Goal: Task Accomplishment & Management: Complete application form

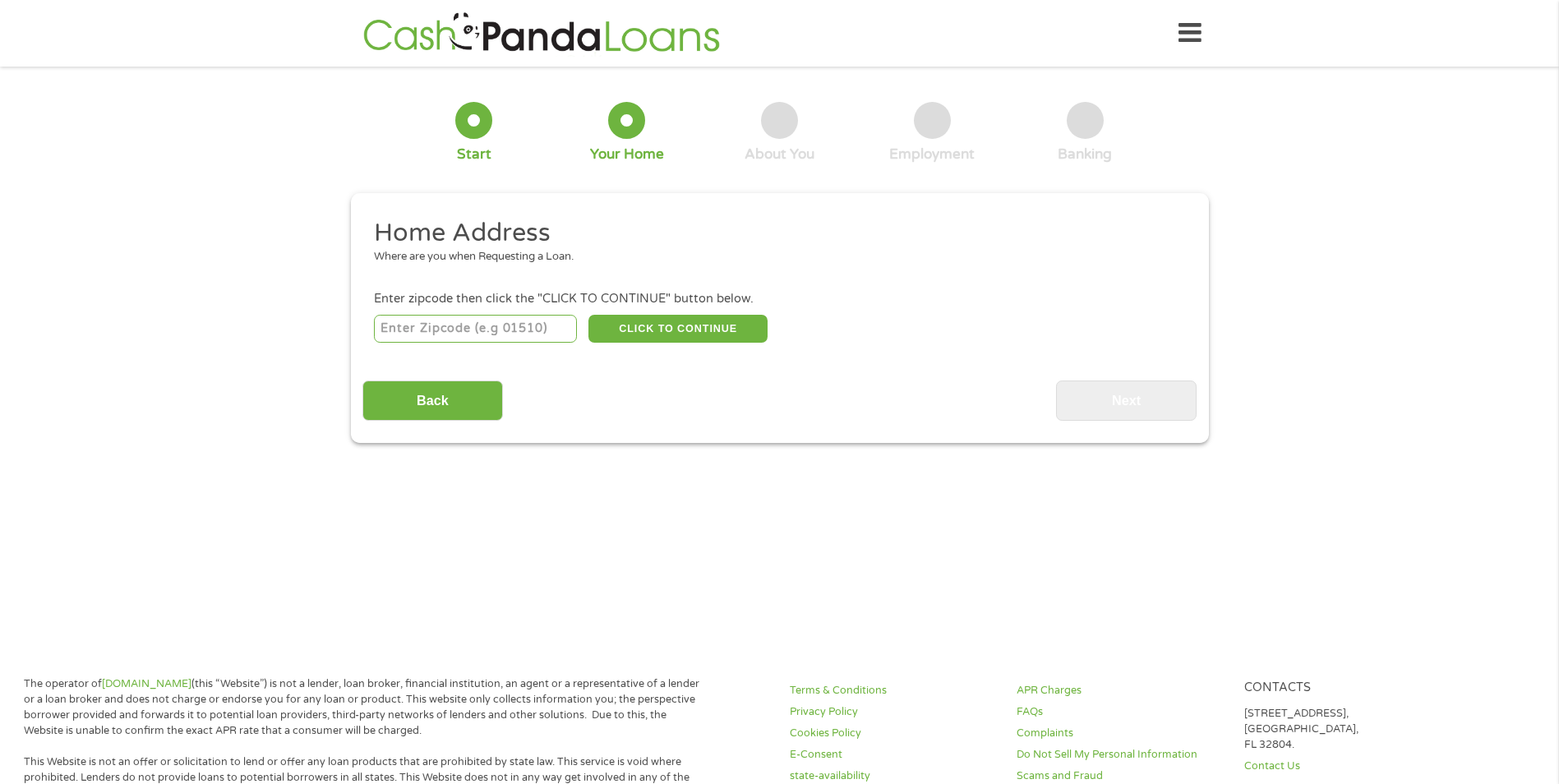
click at [551, 328] on input "number" at bounding box center [475, 329] width 203 height 28
type input "78382"
click at [693, 328] on button "CLICK TO CONTINUE" at bounding box center [678, 329] width 180 height 28
type input "78382"
type input "Rockport"
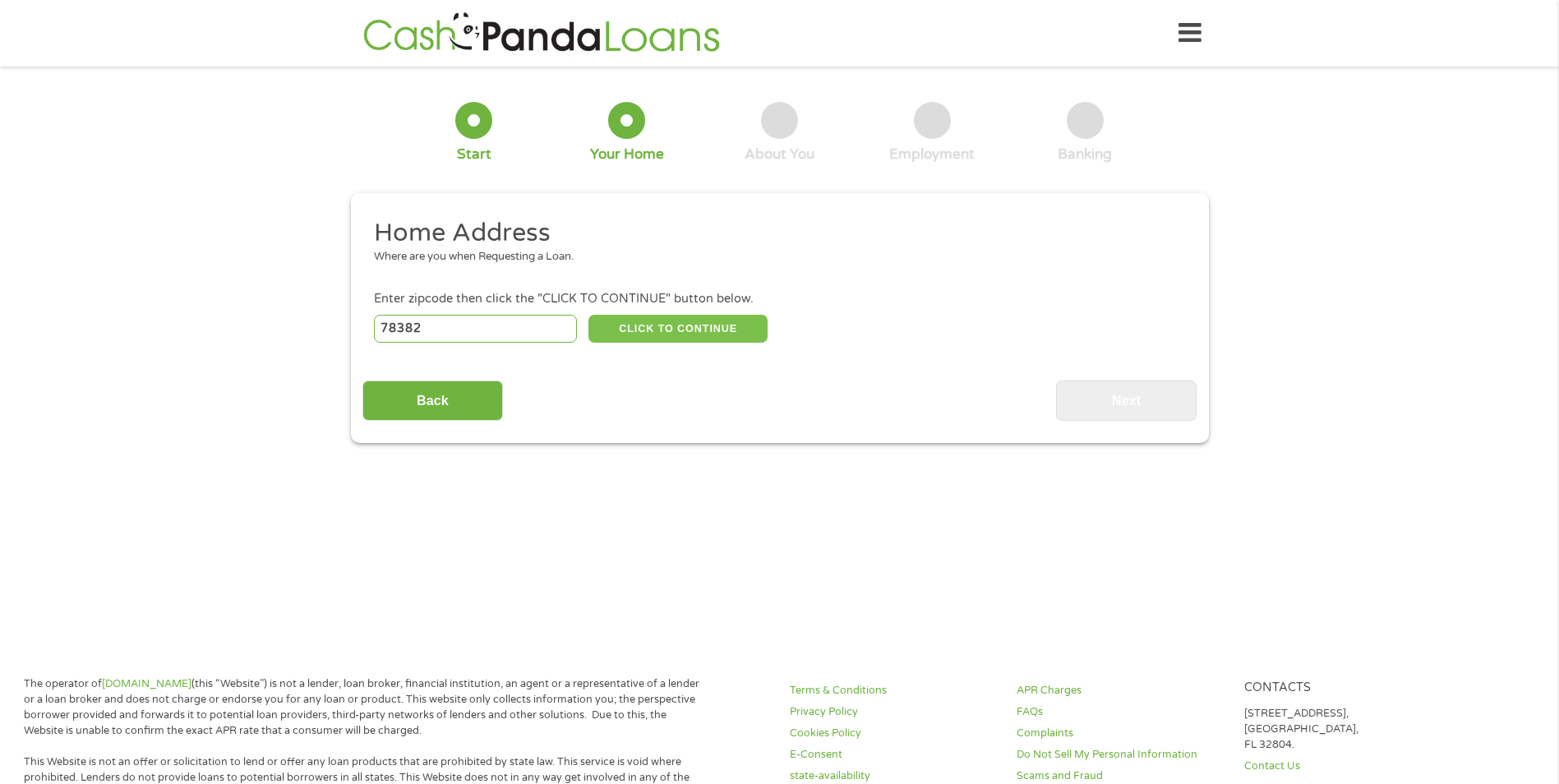
select select "[US_STATE]"
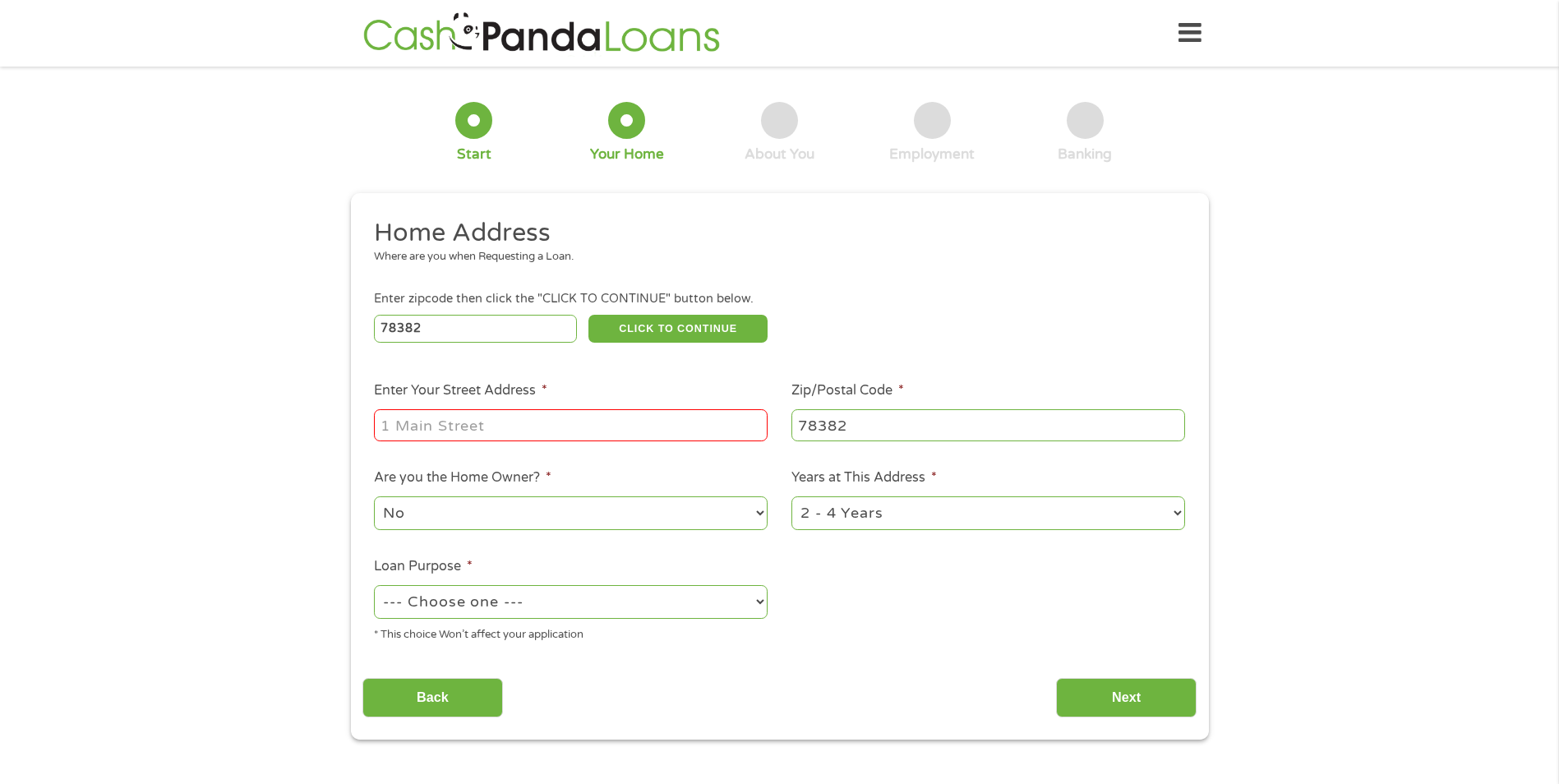
click at [586, 429] on input "Enter Your Street Address *" at bounding box center [571, 425] width 394 height 32
type input "[STREET_ADDRESS]"
click at [853, 517] on select "1 Year or less 1 - 2 Years 2 - 4 Years Over 4 Years" at bounding box center [988, 512] width 394 height 34
select select "60months"
click at [791, 496] on select "1 Year or less 1 - 2 Years 2 - 4 Years Over 4 Years" at bounding box center [988, 512] width 394 height 34
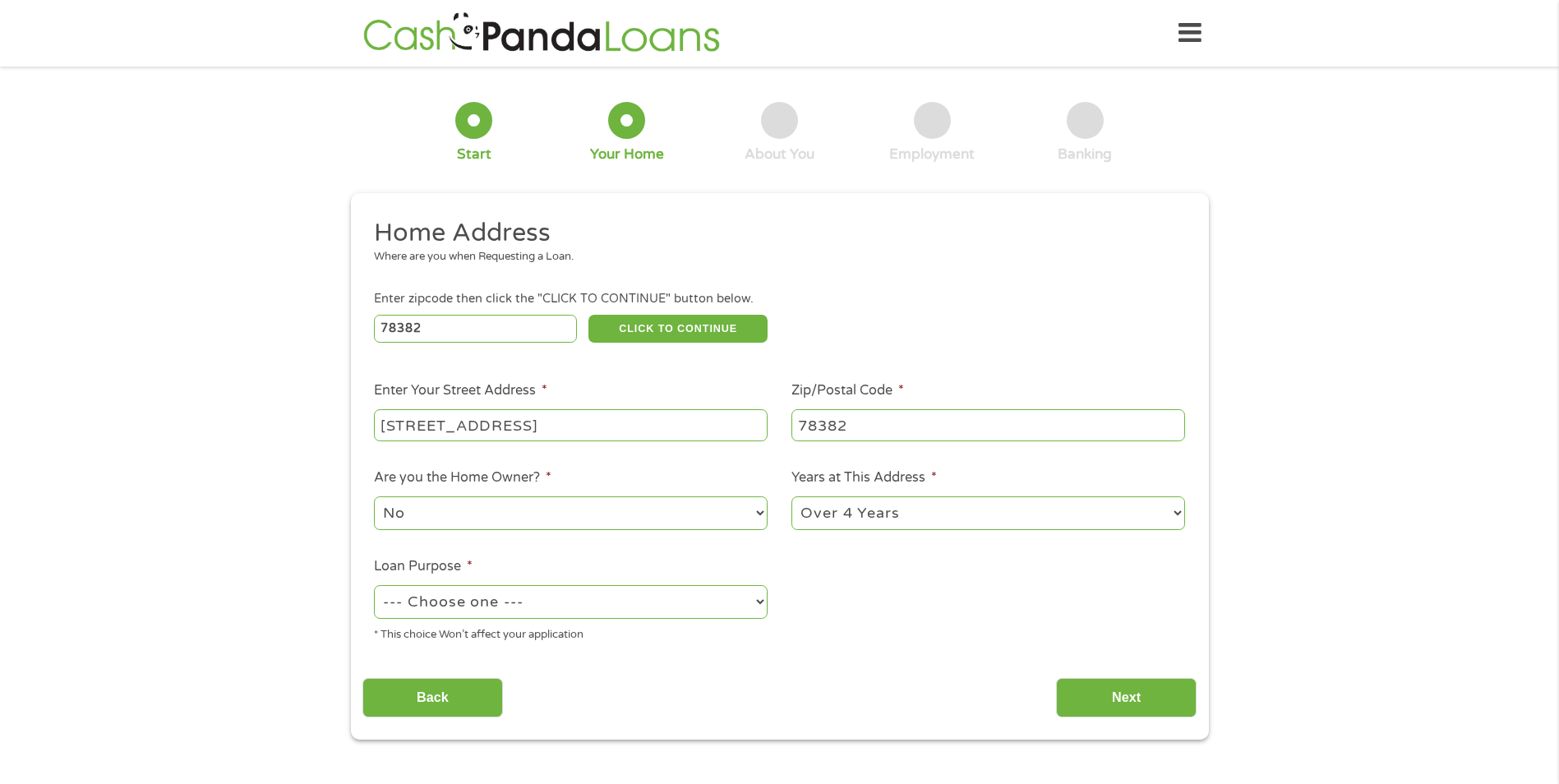
click at [716, 605] on select "--- Choose one --- Pay Bills Debt Consolidation Home Improvement Major Purchase…" at bounding box center [571, 601] width 394 height 34
select select "medicalexpenses"
click at [374, 585] on select "--- Choose one --- Pay Bills Debt Consolidation Home Improvement Major Purchase…" at bounding box center [571, 601] width 394 height 34
click at [627, 603] on select "--- Choose one --- Pay Bills Debt Consolidation Home Improvement Major Purchase…" at bounding box center [571, 601] width 394 height 34
click at [952, 595] on ul "Home Address Where are you when Requesting a Loan. Enter zipcode then click the…" at bounding box center [780, 436] width 834 height 439
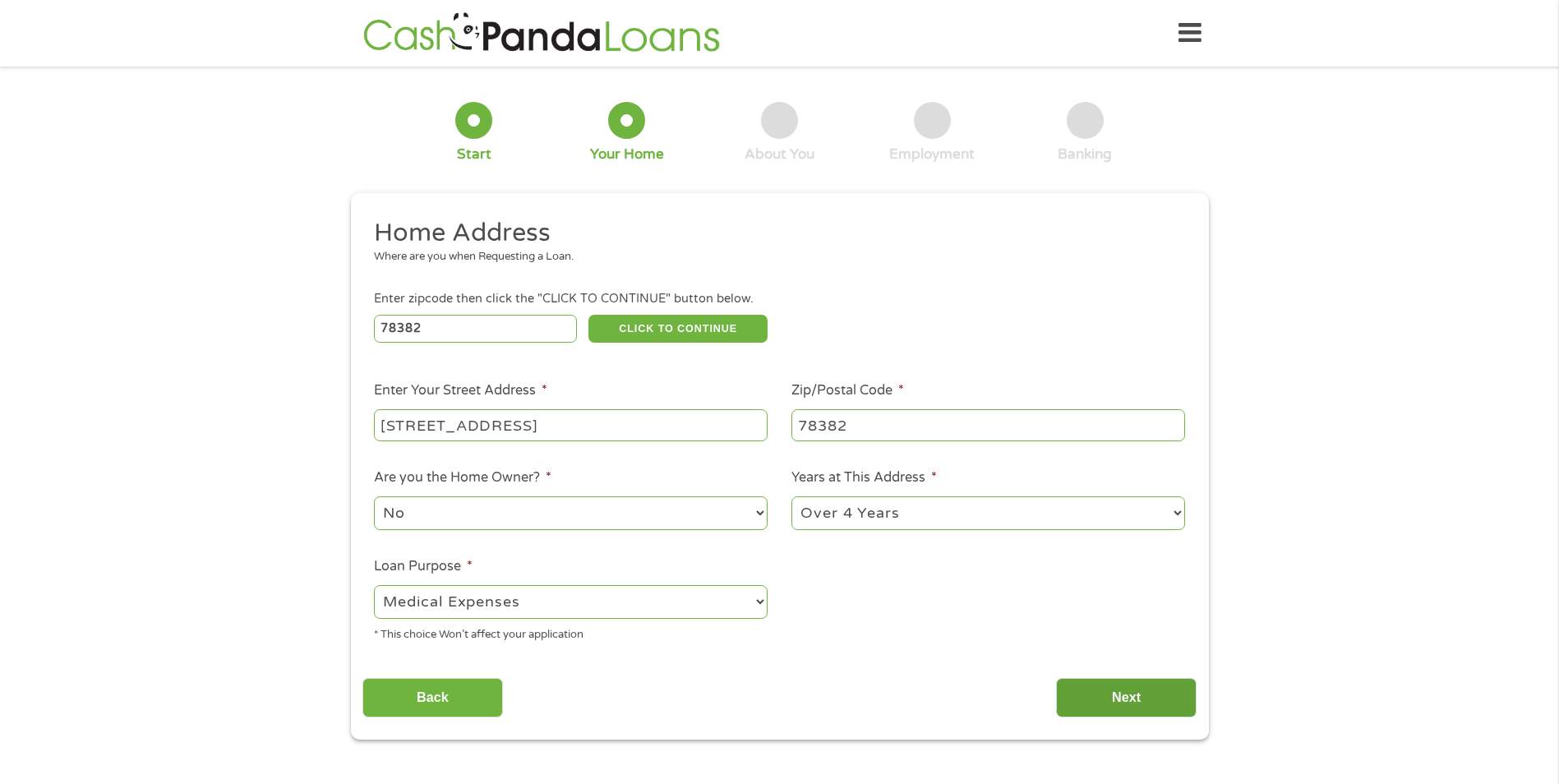
click at [1113, 703] on input "Next" at bounding box center [1126, 698] width 140 height 40
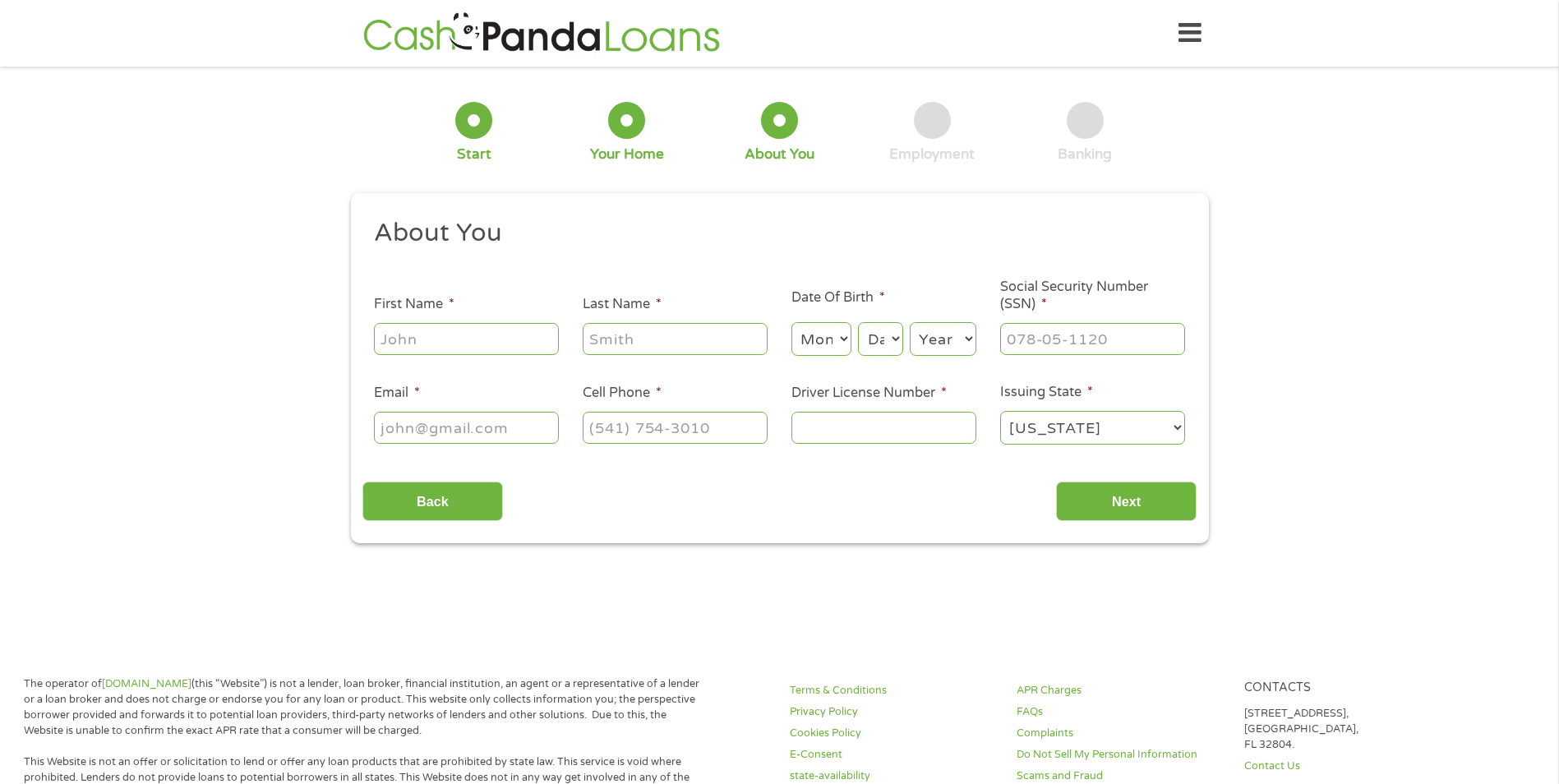
scroll to position [7, 7]
click at [455, 336] on input "First Name *" at bounding box center [466, 339] width 185 height 32
type input "[PERSON_NAME]"
click at [830, 344] on select "Month 1 2 3 4 5 6 7 8 9 10 11 12" at bounding box center [821, 339] width 60 height 34
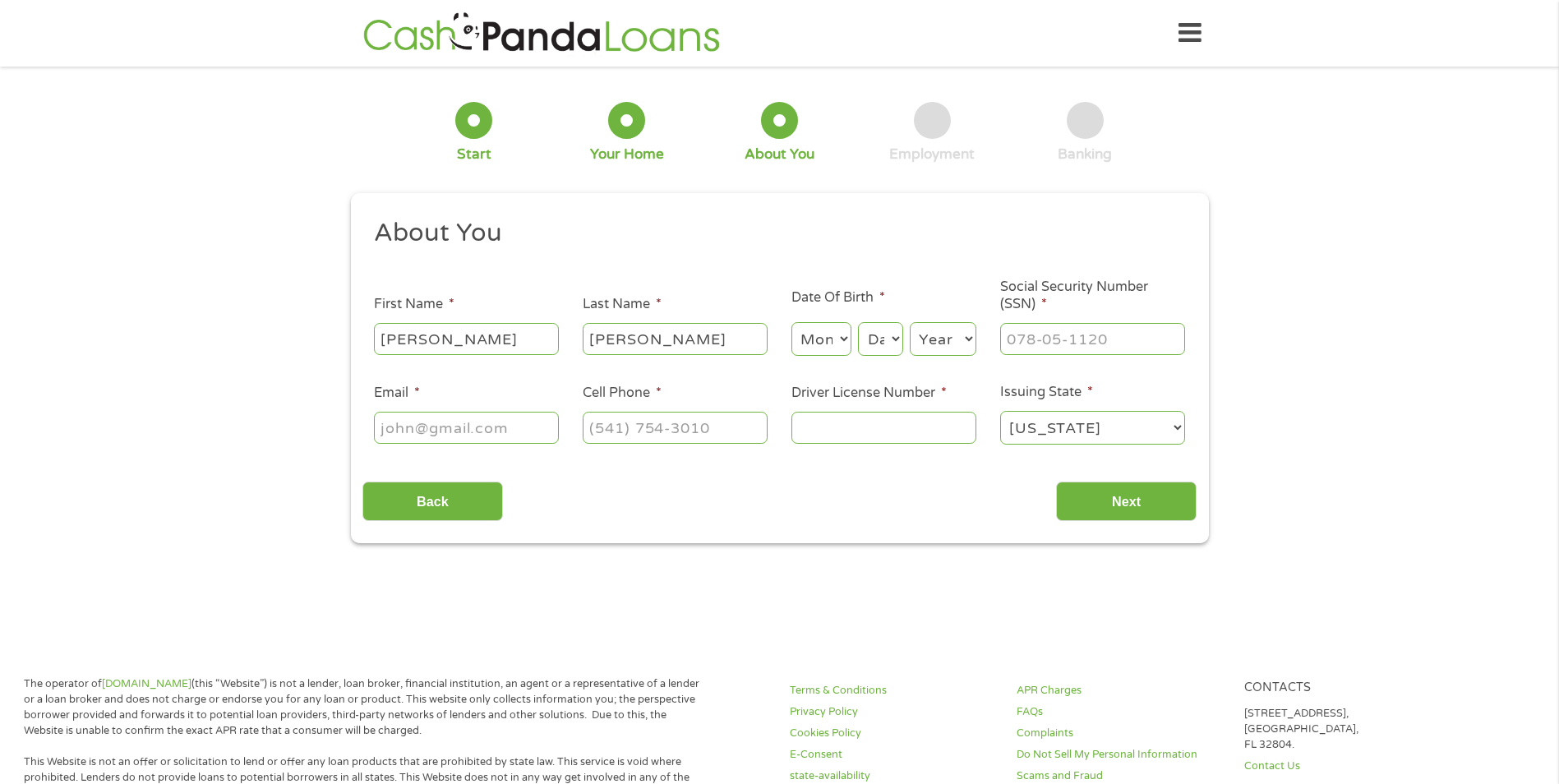
select select "12"
click at [791, 322] on select "Month 1 2 3 4 5 6 7 8 9 10 11 12" at bounding box center [821, 339] width 60 height 34
click at [893, 334] on select "Day 1 2 3 4 5 6 7 8 9 10 11 12 13 14 15 16 17 18 19 20 21 22 23 24 25 26 27 28 …" at bounding box center [880, 339] width 44 height 34
select select "9"
click at [858, 322] on select "Day 1 2 3 4 5 6 7 8 9 10 11 12 13 14 15 16 17 18 19 20 21 22 23 24 25 26 27 28 …" at bounding box center [880, 339] width 44 height 34
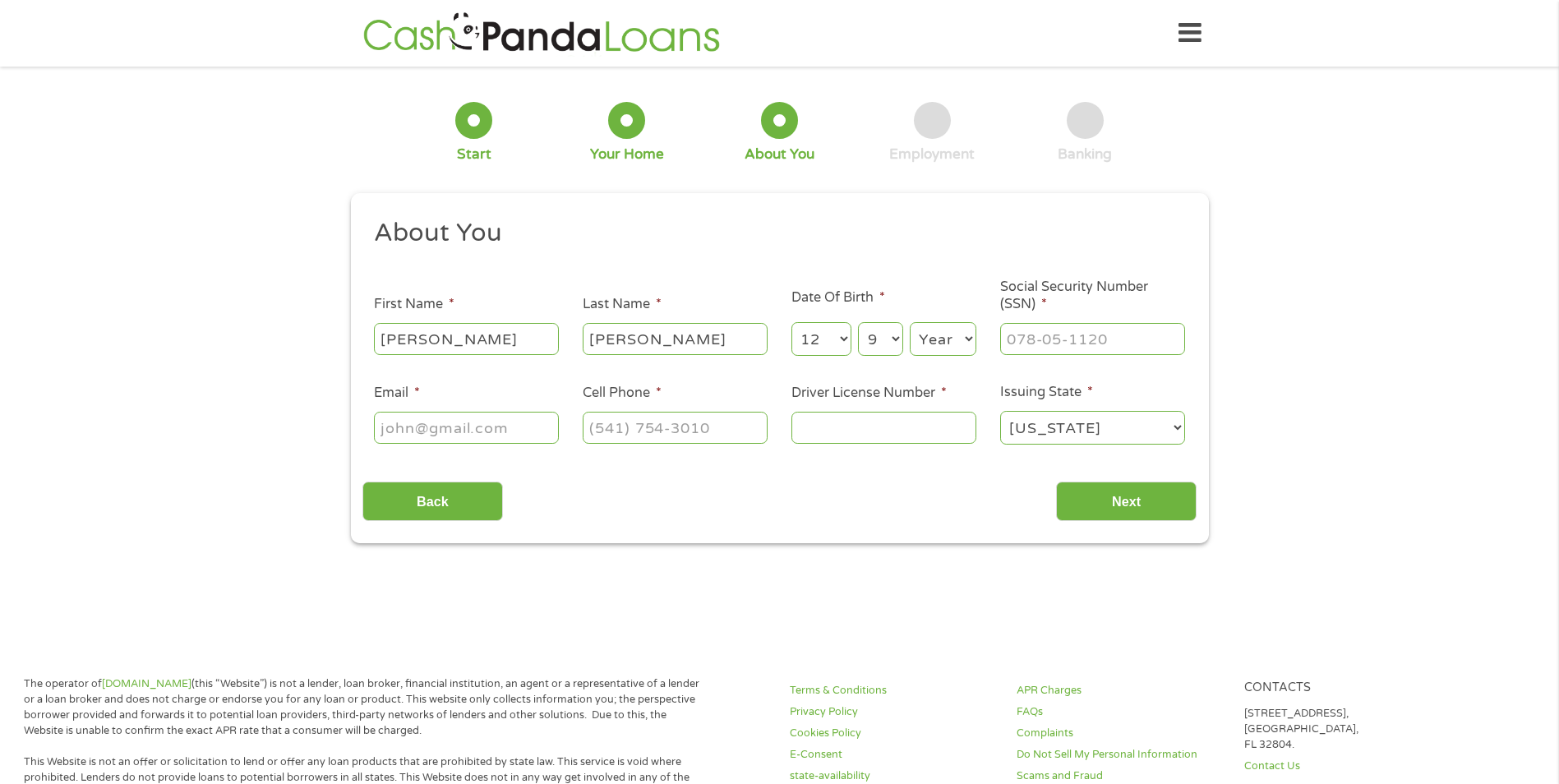
click at [952, 346] on select "Year [DATE] 2006 2005 2004 2003 2002 2001 2000 1999 1998 1997 1996 1995 1994 19…" at bounding box center [943, 339] width 66 height 34
select select "1981"
click at [910, 322] on select "Year [DATE] 2006 2005 2004 2003 2002 2001 2000 1999 1998 1997 1996 1995 1994 19…" at bounding box center [943, 339] width 66 height 34
click at [1048, 341] on input "___-__-____" at bounding box center [1093, 339] width 185 height 32
type input "462-65-5316"
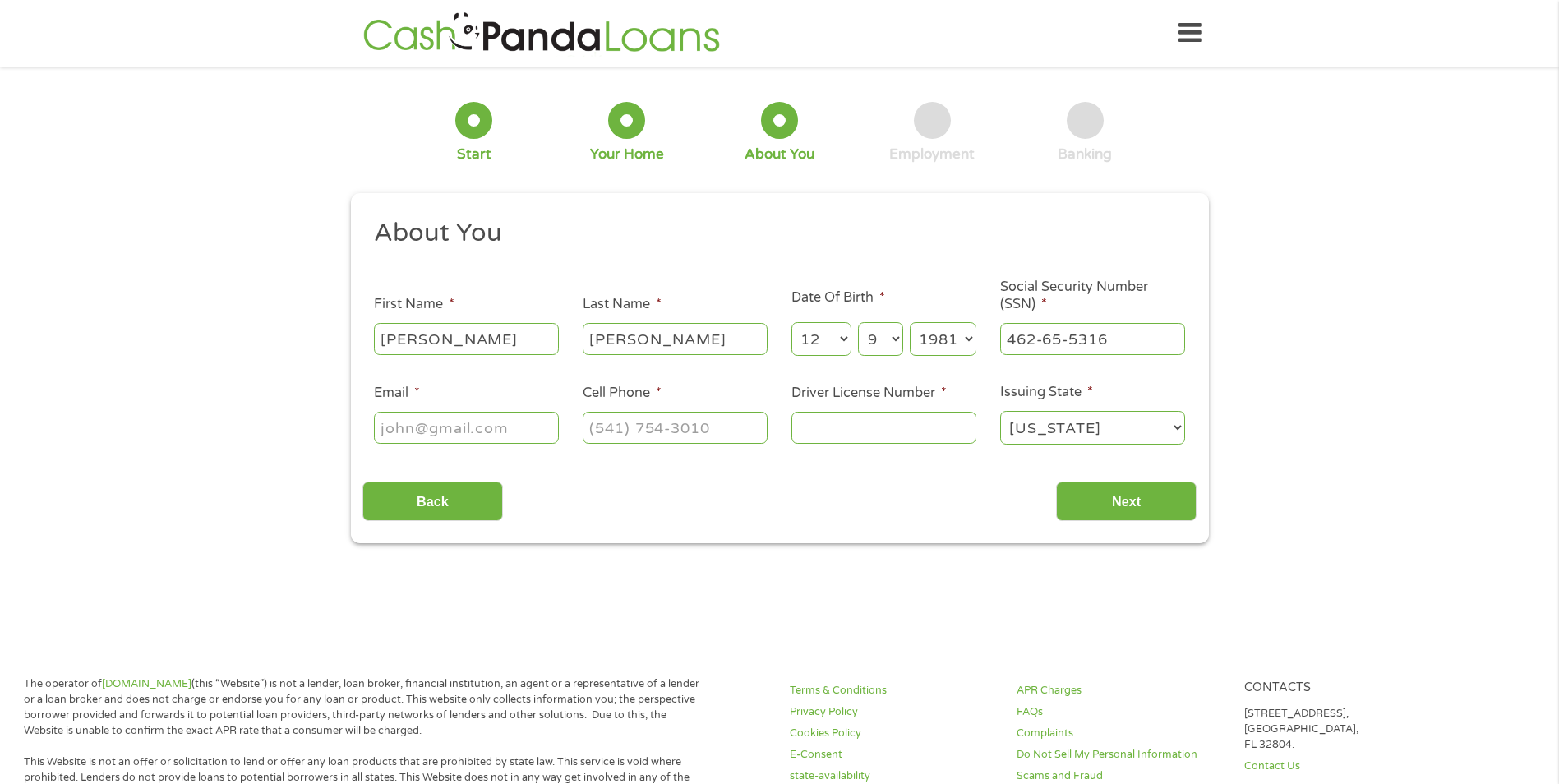
click at [397, 430] on input "Email *" at bounding box center [466, 428] width 185 height 32
type input "[EMAIL_ADDRESS][DOMAIN_NAME]"
type input "[PHONE_NUMBER]"
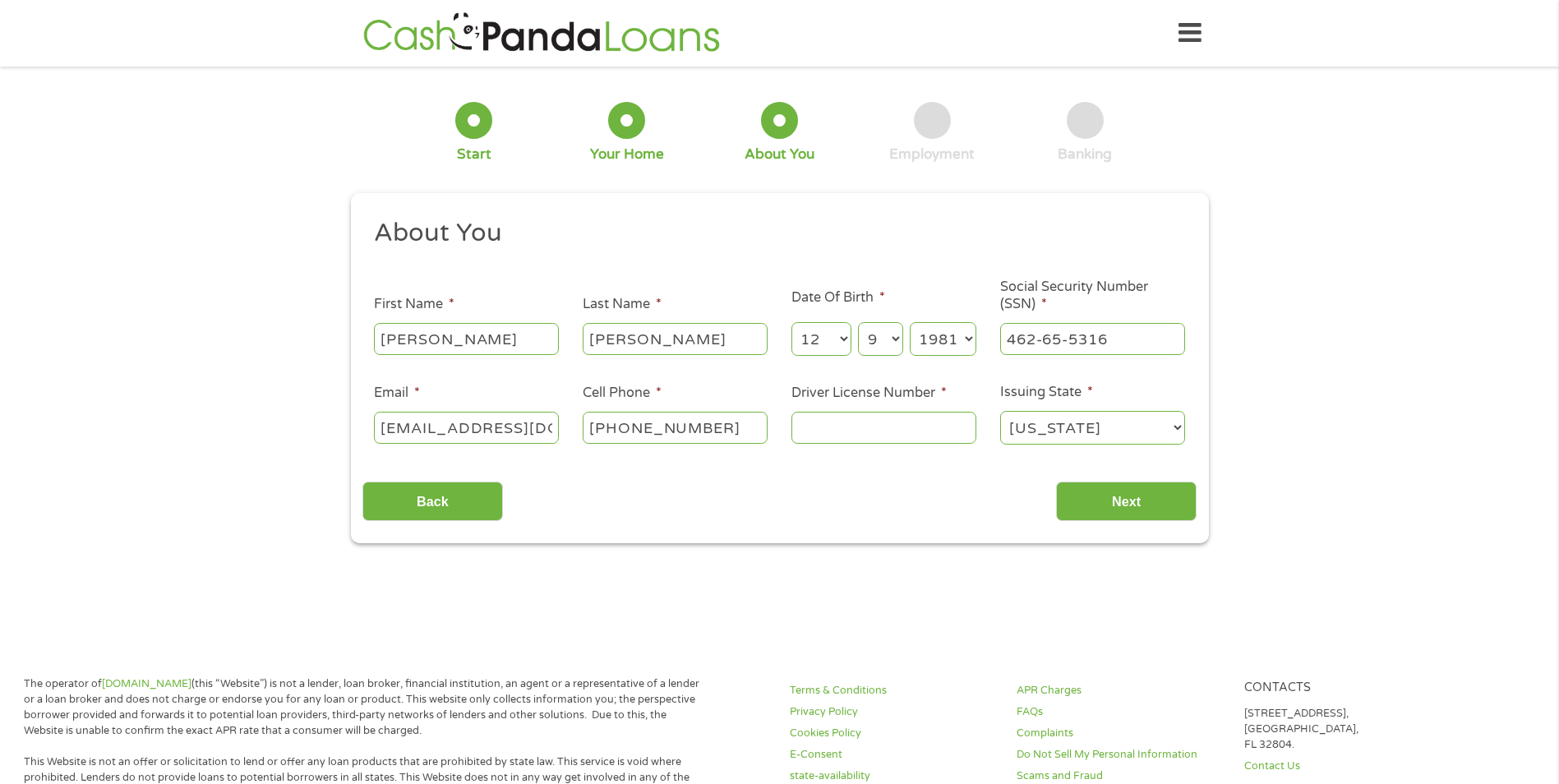
click at [818, 422] on input "Driver License Number *" at bounding box center [883, 428] width 185 height 32
type input "18924213"
click at [1091, 492] on input "Next" at bounding box center [1126, 502] width 140 height 40
click at [1134, 500] on input "Next" at bounding box center [1126, 502] width 140 height 40
click at [965, 502] on div "Back Next" at bounding box center [780, 495] width 834 height 51
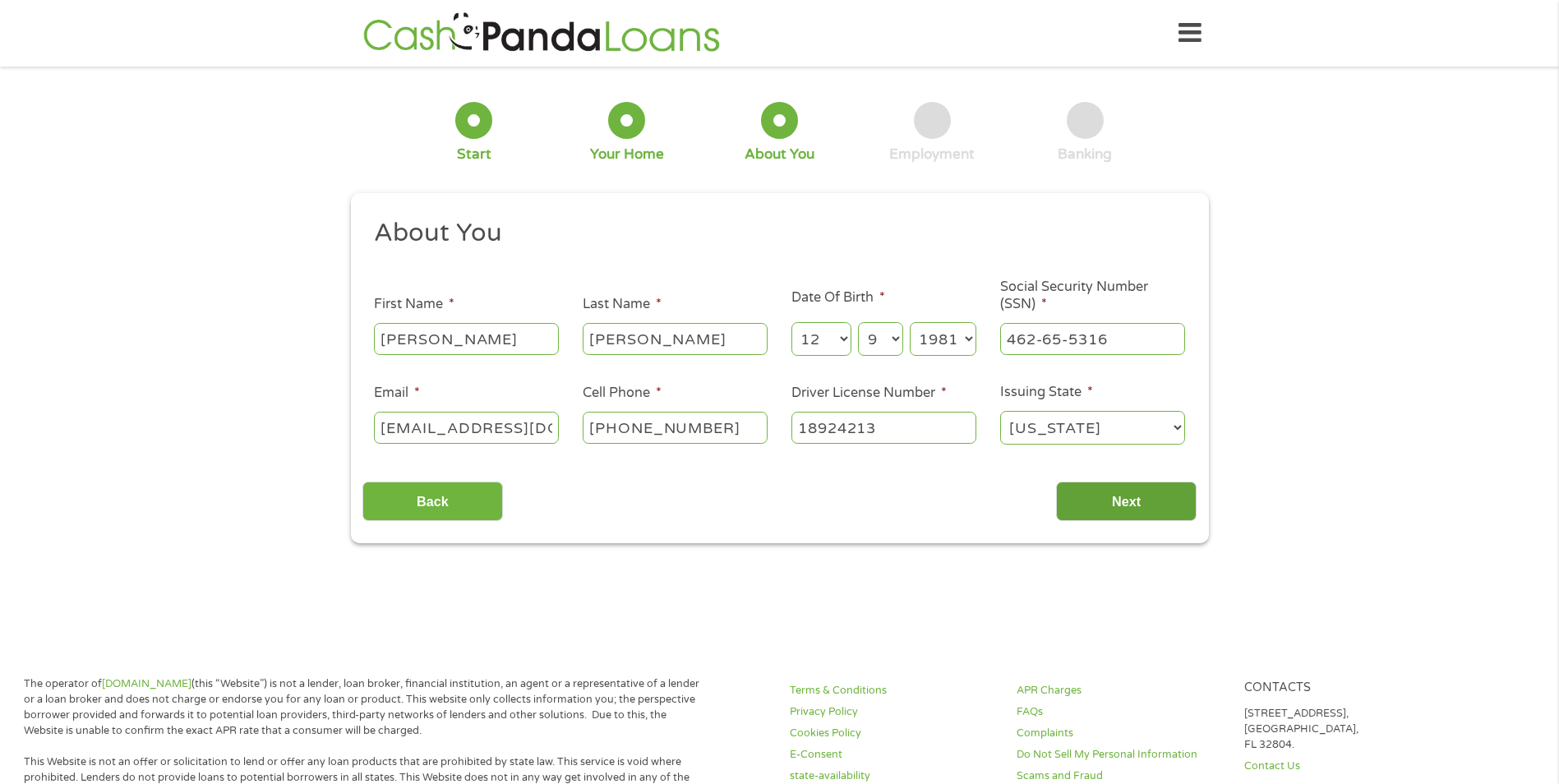
click at [1089, 500] on input "Next" at bounding box center [1126, 502] width 140 height 40
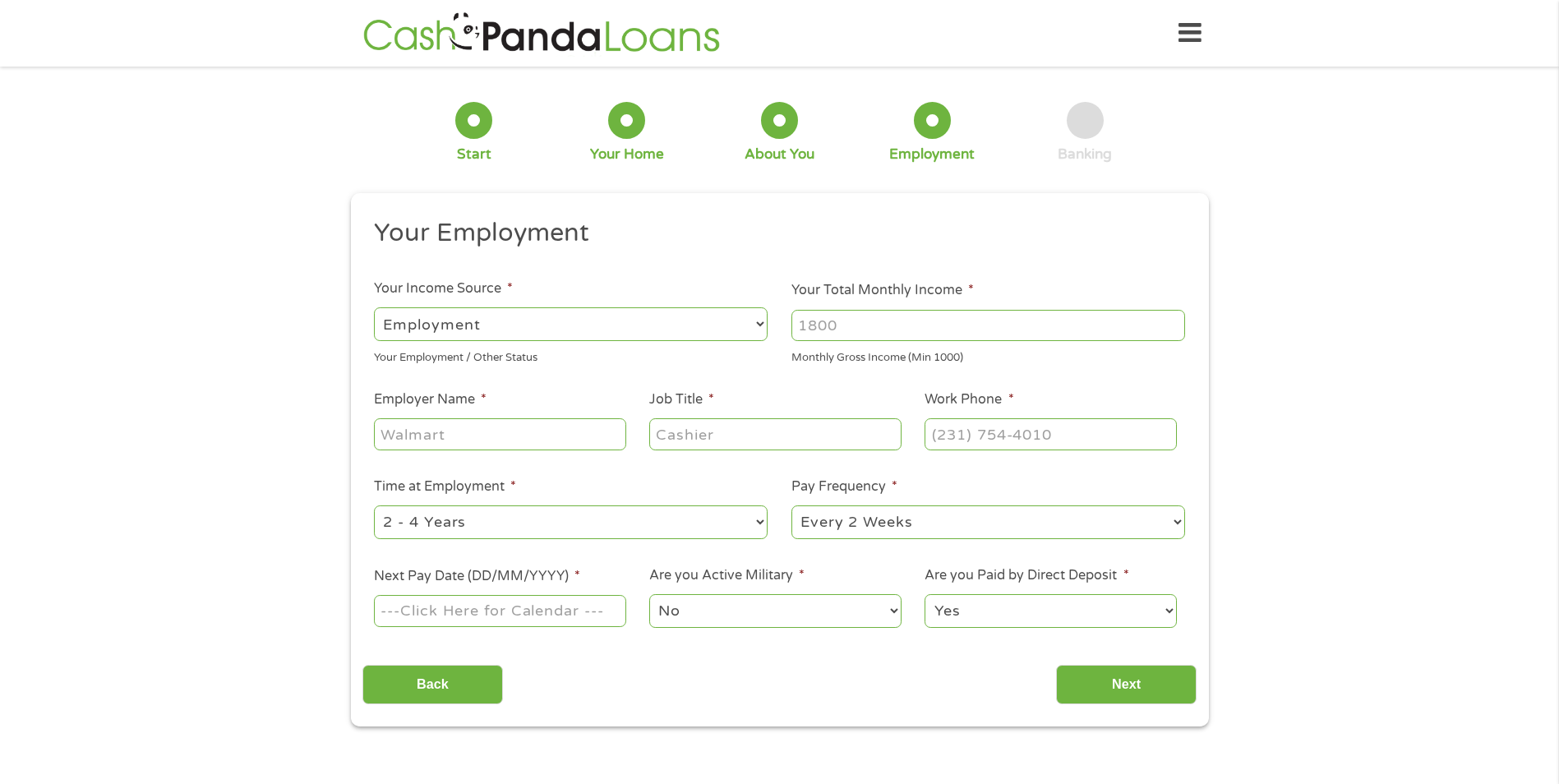
click at [1085, 336] on input "Your Total Monthly Income *" at bounding box center [988, 326] width 394 height 32
type input "3500"
click at [575, 430] on input "Employer Name *" at bounding box center [499, 434] width 252 height 32
type input "HHSC"
click at [670, 436] on input "Job Title *" at bounding box center [775, 434] width 252 height 32
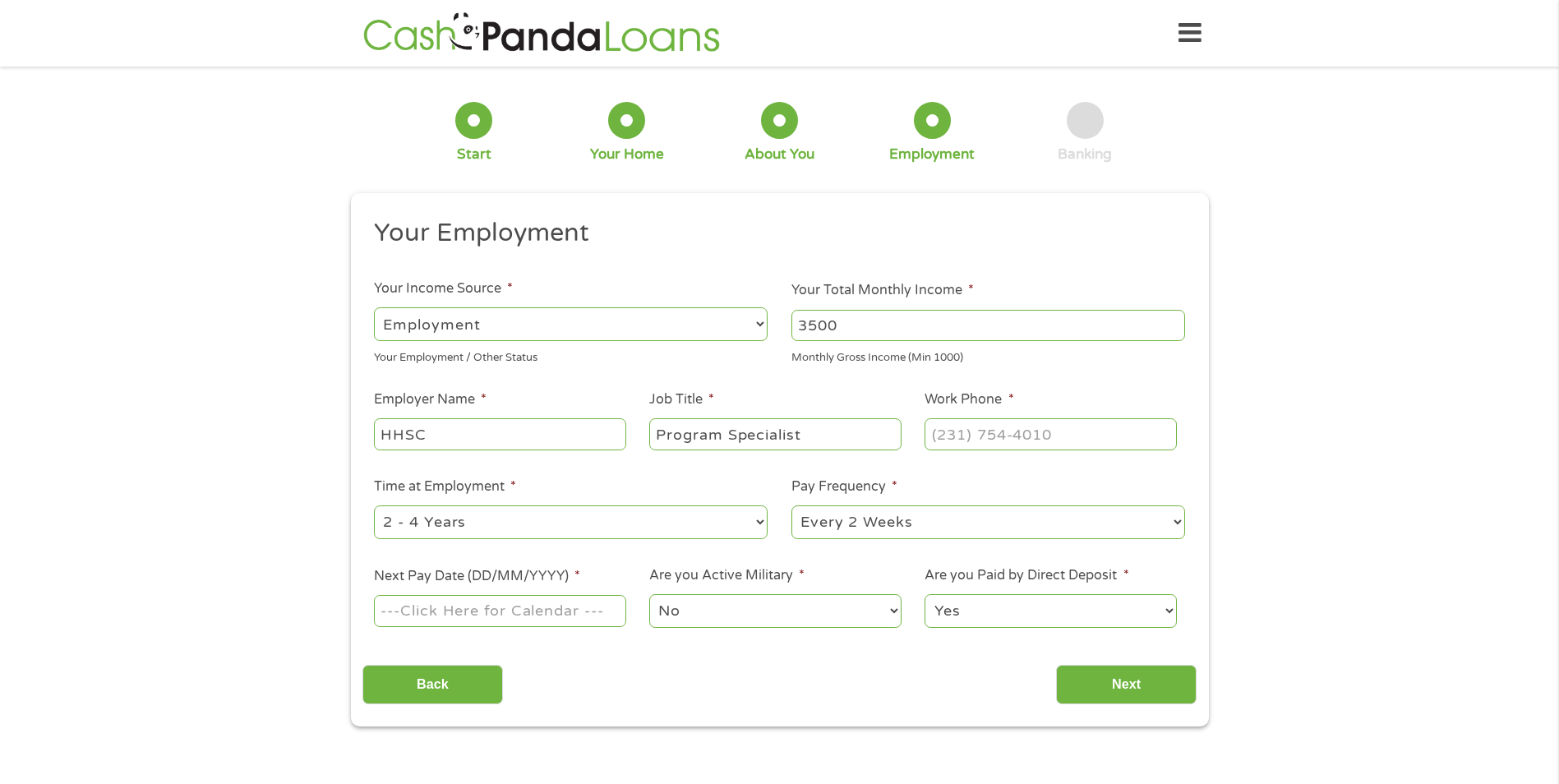
type input "Program Specialist"
type input "[PHONE_NUMBER]"
click at [603, 529] on select "--- Choose one --- 1 Year or less 1 - 2 Years 2 - 4 Years Over 4 Years" at bounding box center [571, 522] width 394 height 34
select select "60months"
click at [374, 505] on select "--- Choose one --- 1 Year or less 1 - 2 Years 2 - 4 Years Over 4 Years" at bounding box center [571, 522] width 394 height 34
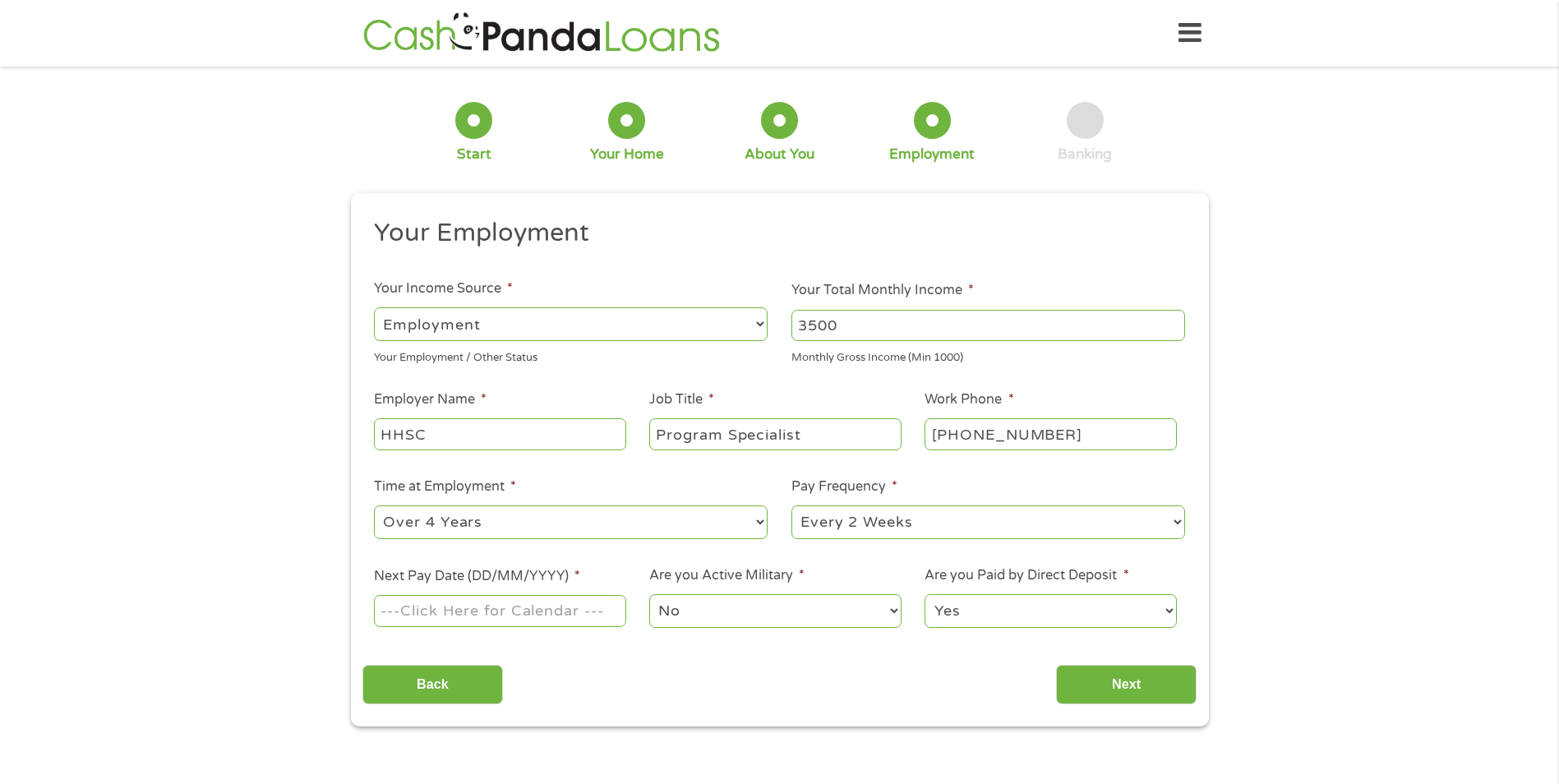
click at [854, 526] on select "--- Choose one --- Every 2 Weeks Every Week Monthly Semi-Monthly" at bounding box center [988, 522] width 394 height 34
select select "monthly"
click at [791, 505] on select "--- Choose one --- Every 2 Weeks Every Week Monthly Semi-Monthly" at bounding box center [988, 522] width 394 height 34
click at [524, 612] on input "Next Pay Date (DD/MM/YYYY) *" at bounding box center [499, 610] width 252 height 32
type input "[DATE]"
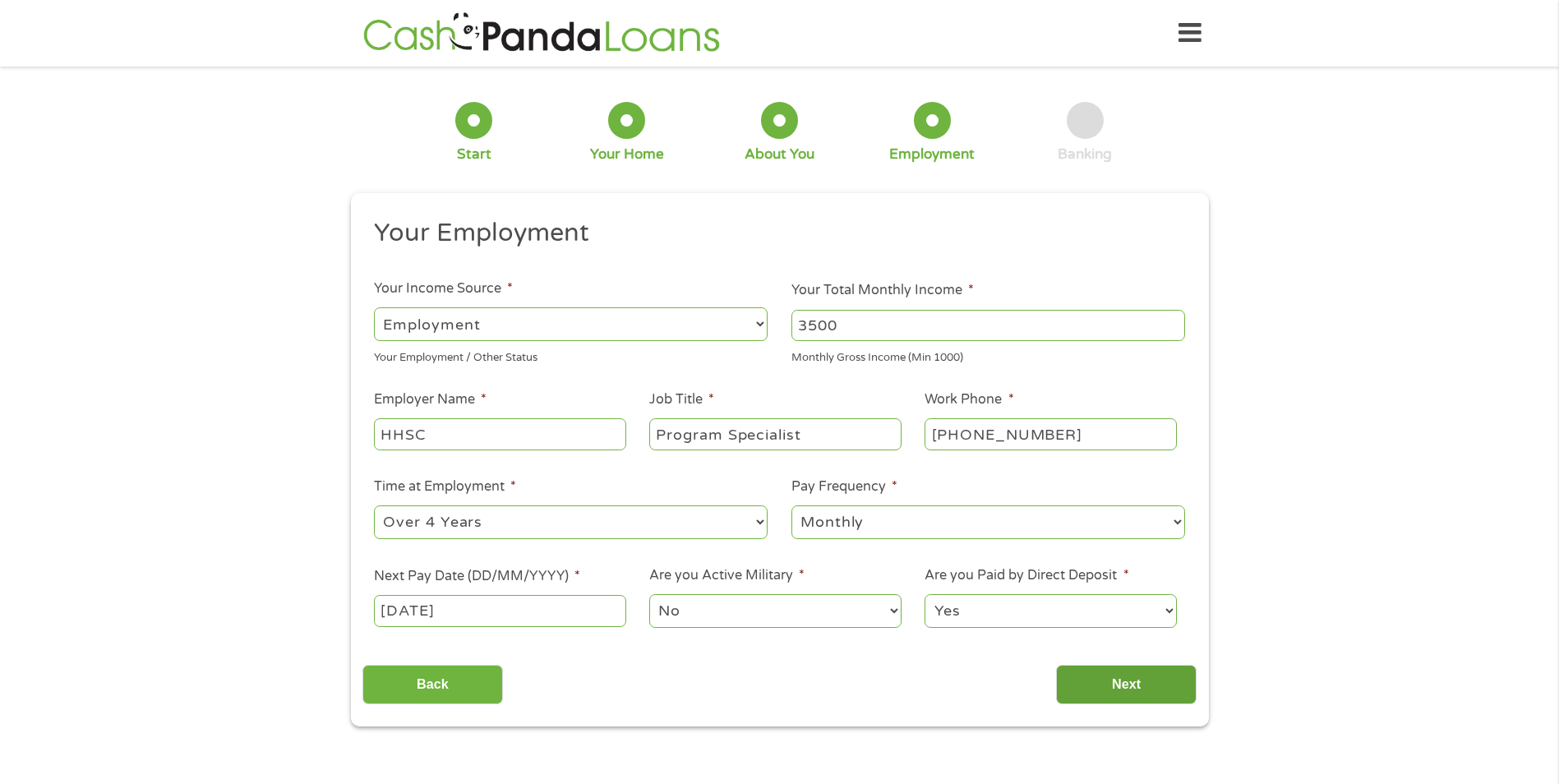
click at [1145, 688] on input "Next" at bounding box center [1126, 684] width 140 height 40
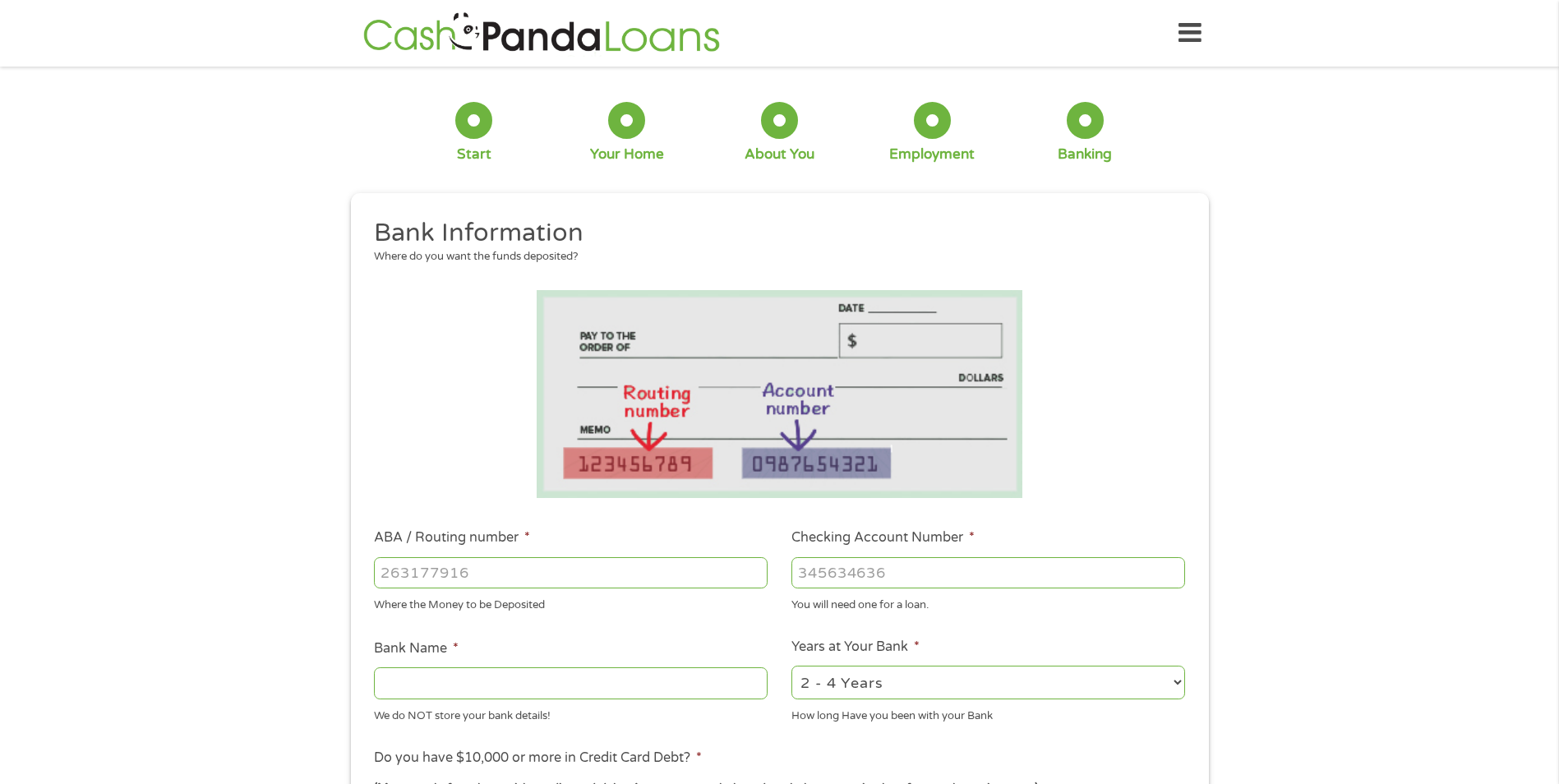
scroll to position [329, 0]
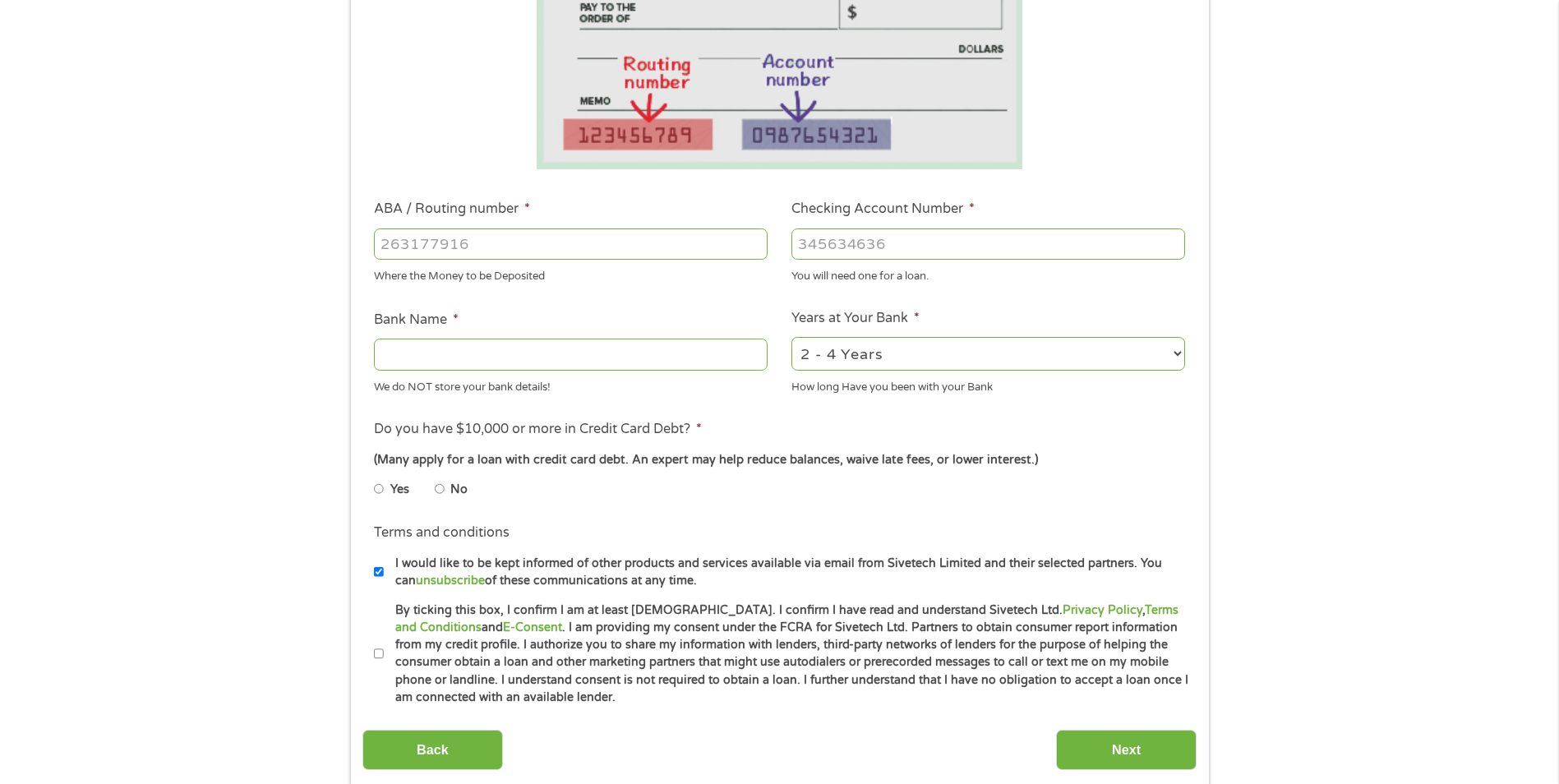
click at [381, 241] on input "ABA / Routing number *" at bounding box center [571, 244] width 394 height 32
type input "114911807"
type input "FIRST COMMUNITY BANK"
type input "114911807"
click at [853, 247] on input "Checking Account Number *" at bounding box center [988, 244] width 394 height 32
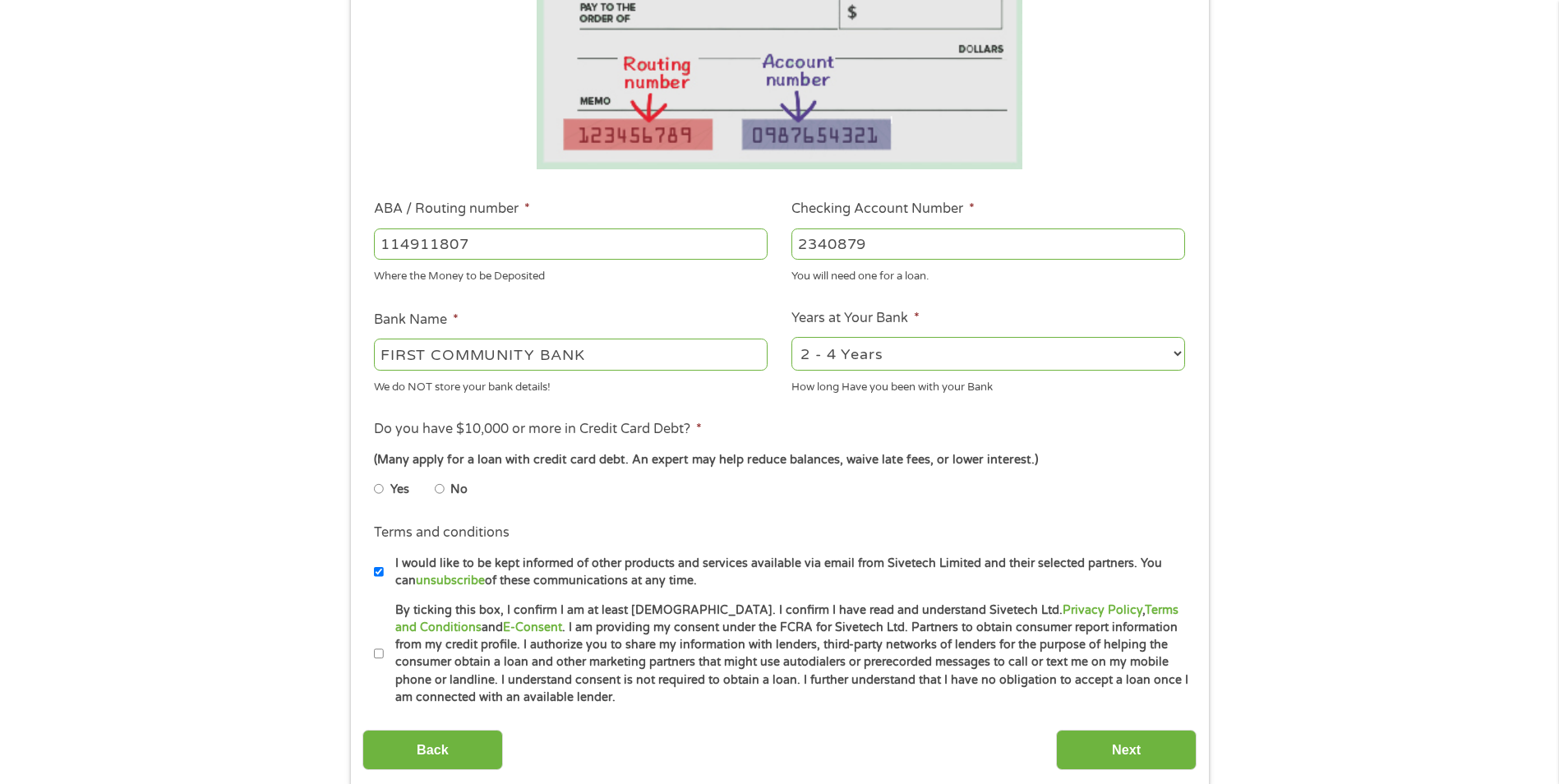
type input "2340879"
click at [899, 354] on select "2 - 4 Years 6 - 12 Months 1 - 2 Years Over 4 Years" at bounding box center [988, 354] width 394 height 34
select select "60months"
click at [791, 337] on select "2 - 4 Years 6 - 12 Months 1 - 2 Years Over 4 Years" at bounding box center [988, 354] width 394 height 34
click at [445, 486] on li "No" at bounding box center [464, 489] width 59 height 32
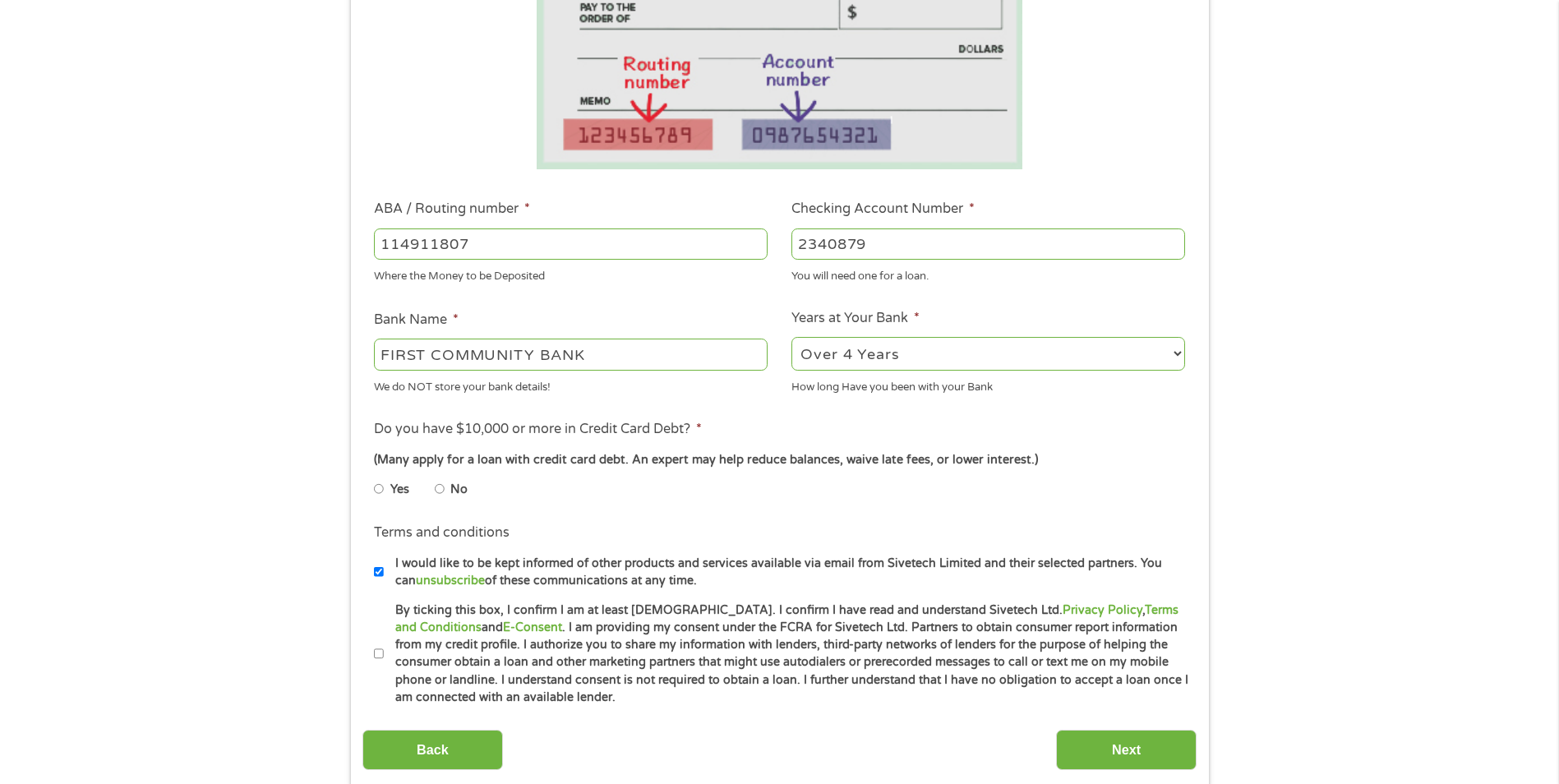
click at [440, 490] on input "No" at bounding box center [440, 489] width 10 height 27
radio input "true"
click at [385, 654] on label "By ticking this box, I confirm I am at least [DEMOGRAPHIC_DATA]. I confirm I ha…" at bounding box center [787, 654] width 806 height 105
click at [384, 654] on input "By ticking this box, I confirm I am at least [DEMOGRAPHIC_DATA]. I confirm I ha…" at bounding box center [379, 654] width 10 height 27
checkbox input "true"
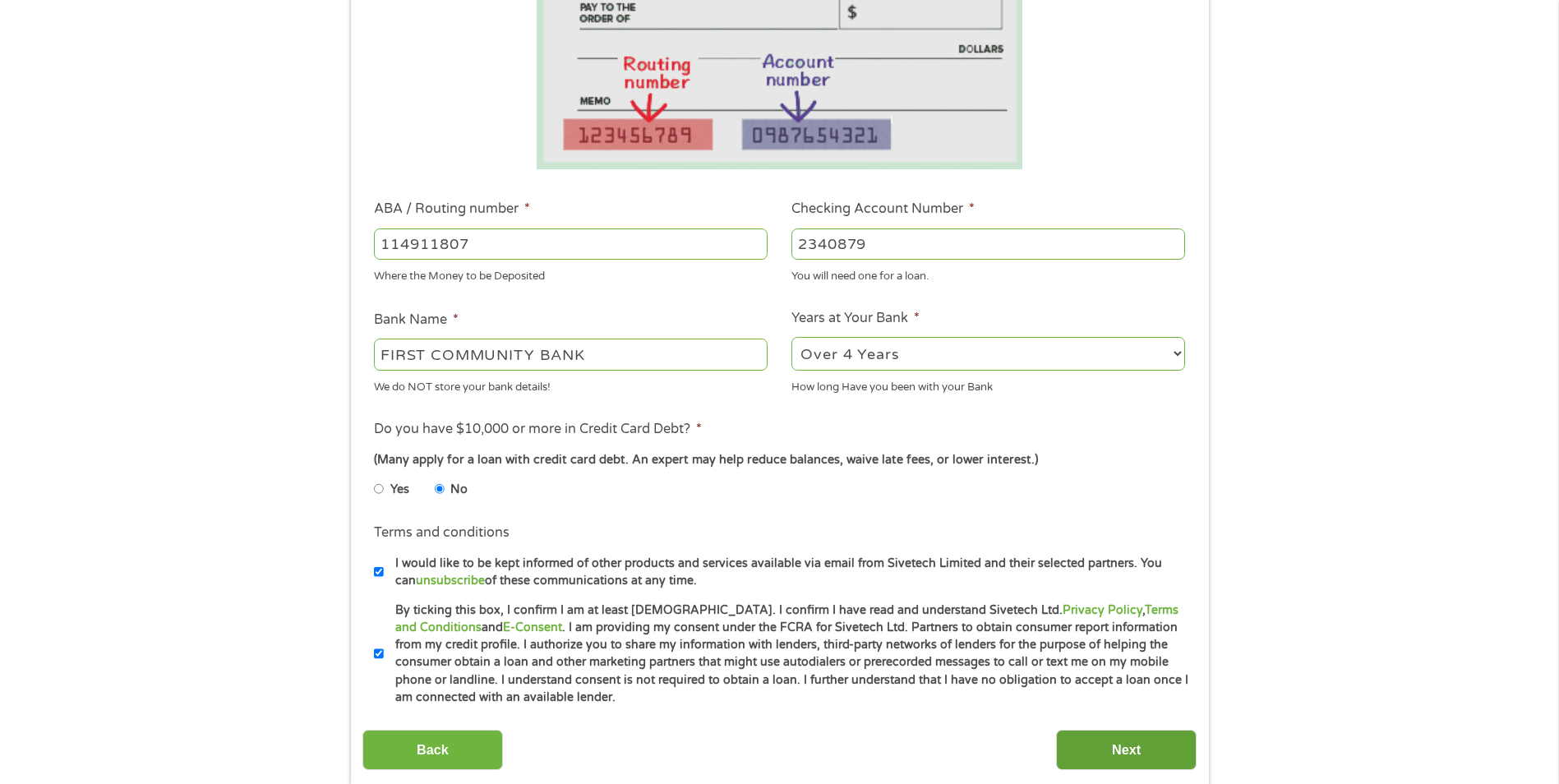
click at [1124, 753] on input "Next" at bounding box center [1126, 749] width 140 height 40
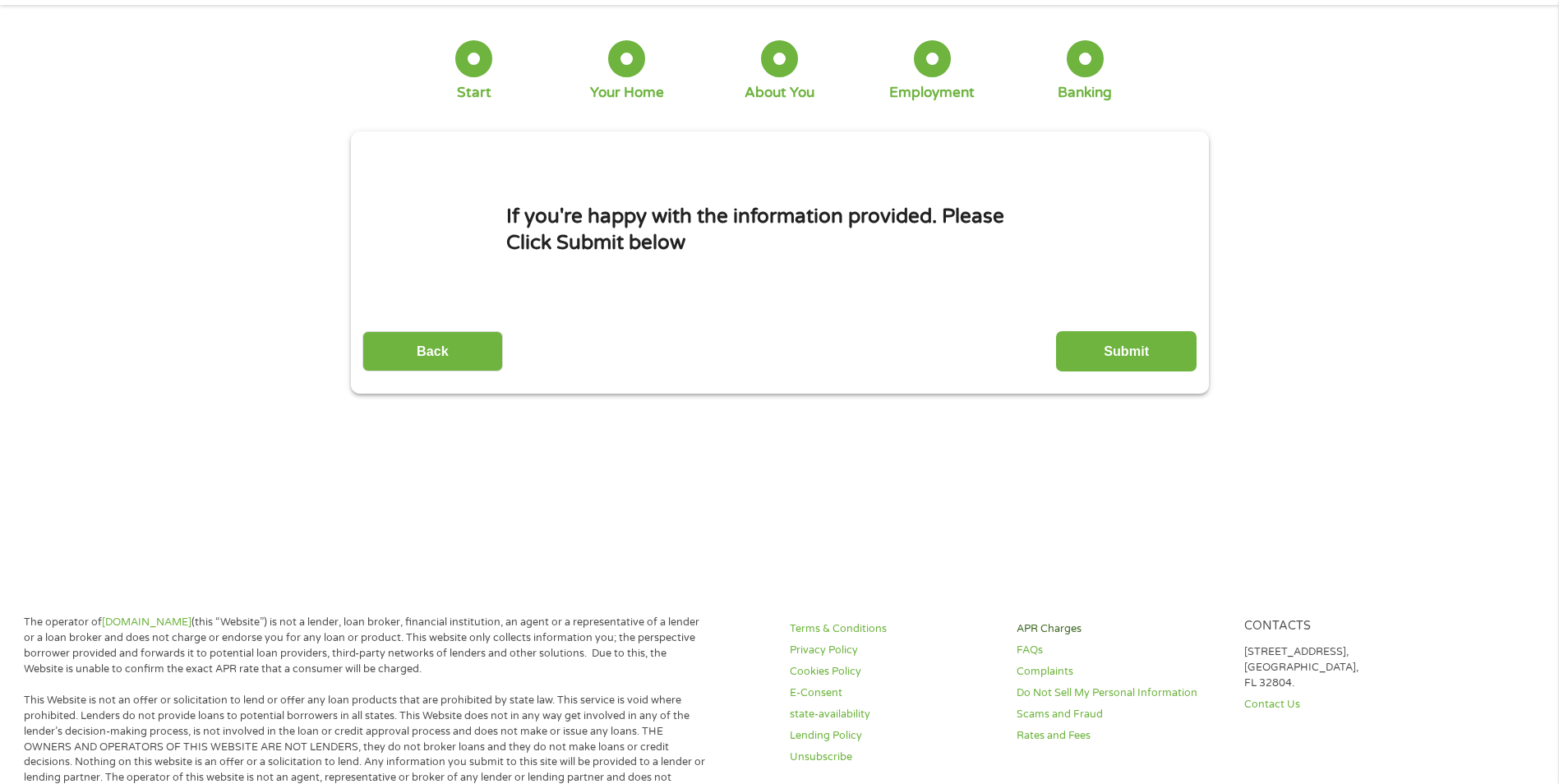
scroll to position [0, 0]
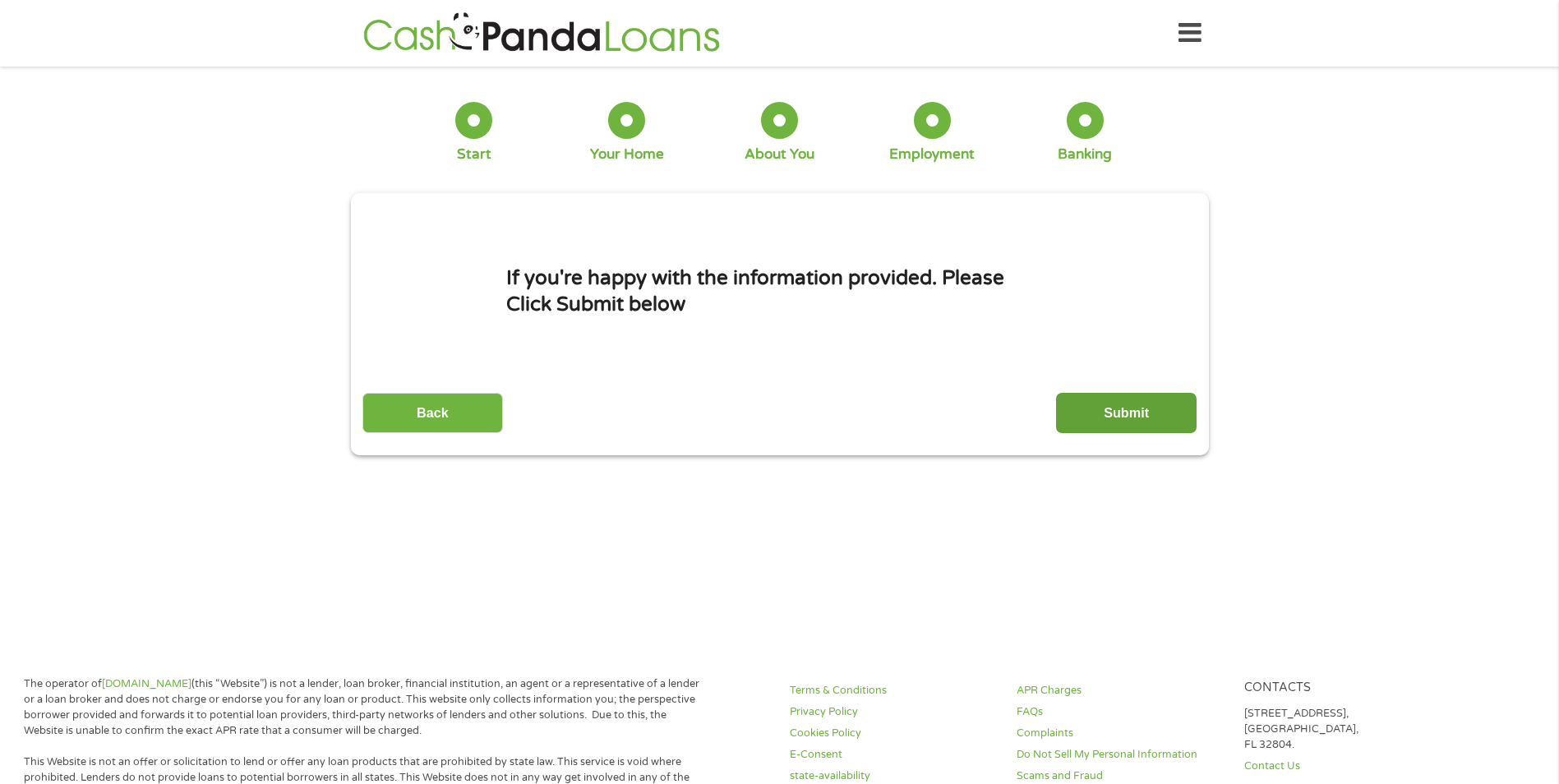
click at [1126, 415] on input "Submit" at bounding box center [1126, 413] width 140 height 40
